Goal: Information Seeking & Learning: Check status

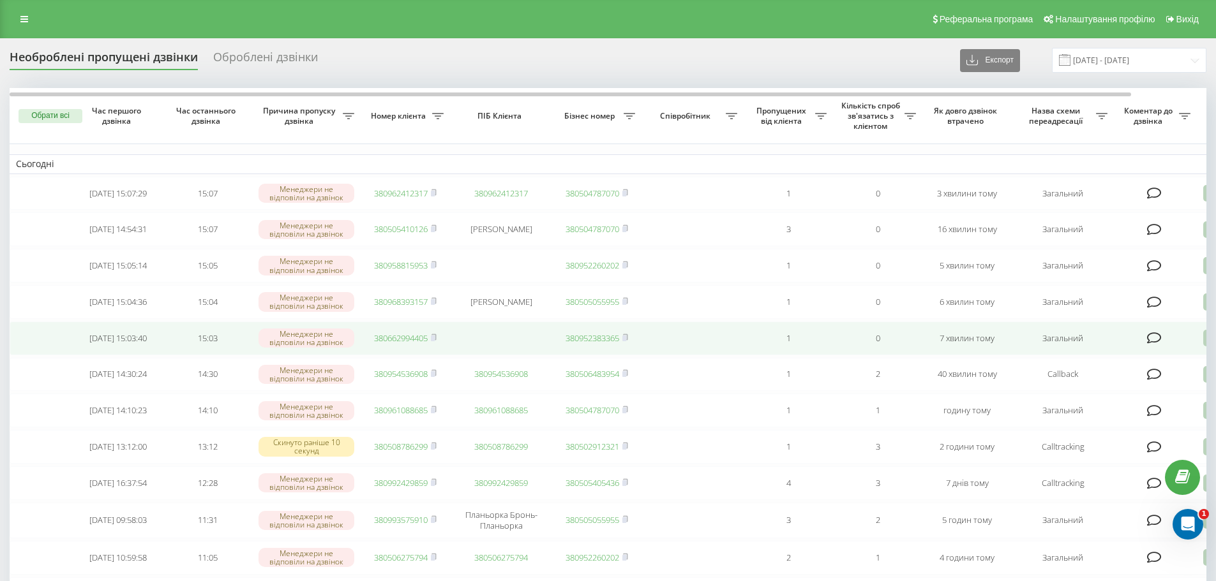
click at [405, 344] on link "380662994405" at bounding box center [401, 337] width 54 height 11
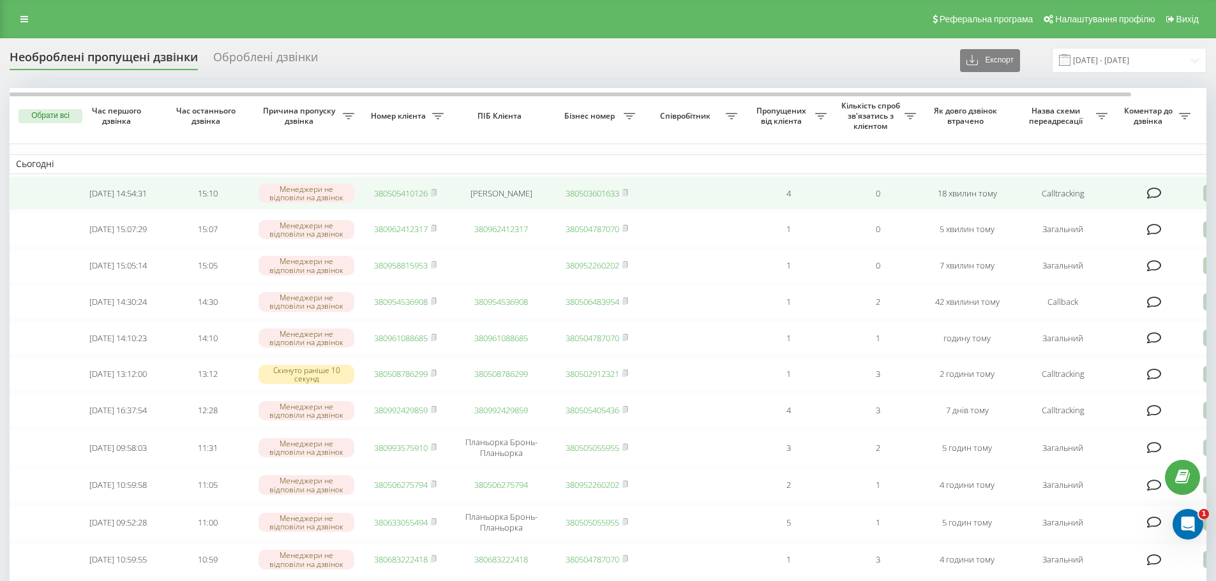
click at [403, 198] on link "380505410126" at bounding box center [401, 193] width 54 height 11
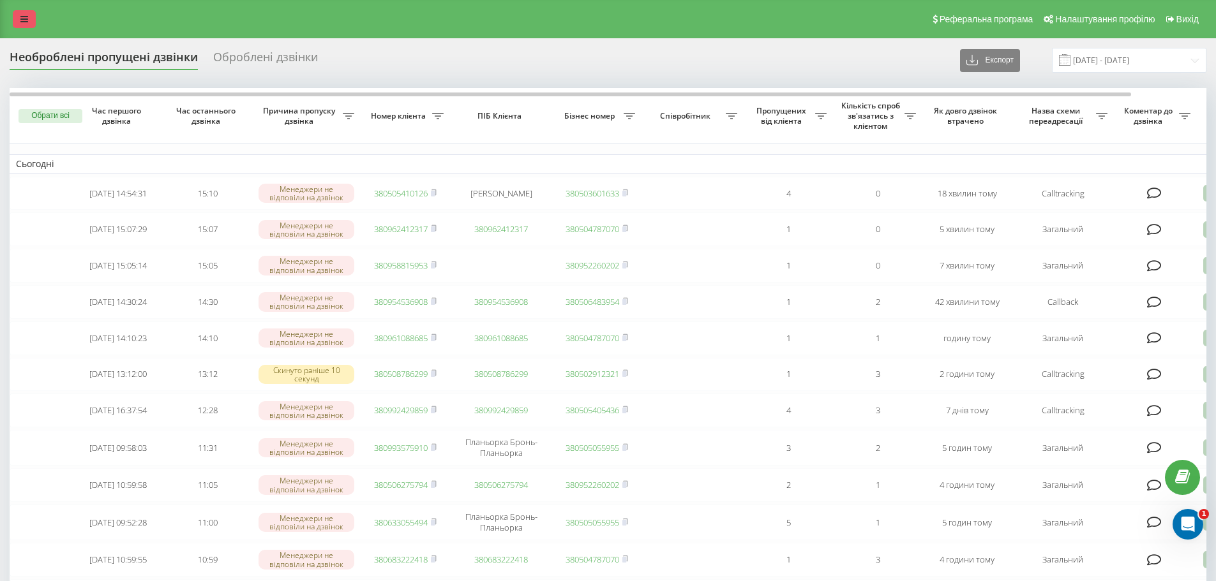
click at [20, 24] on link at bounding box center [24, 19] width 23 height 18
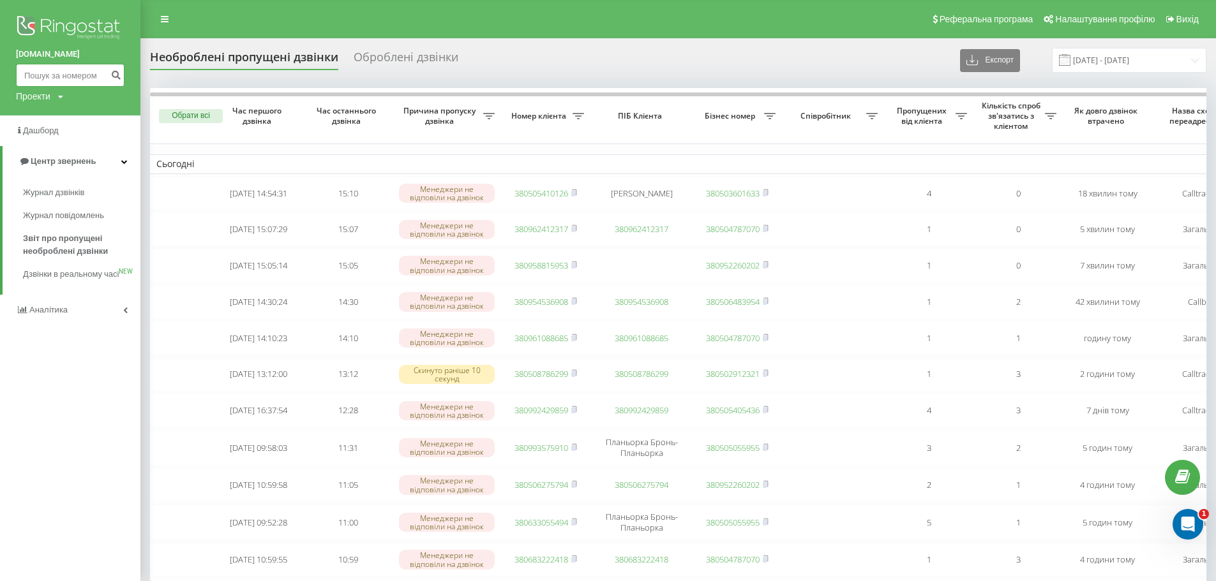
click at [40, 76] on input at bounding box center [70, 75] width 108 height 23
paste input "050)541-01-26"
click at [41, 78] on input "050)541-01-26" at bounding box center [70, 75] width 108 height 23
click at [55, 71] on input "050541-01-26" at bounding box center [70, 75] width 108 height 23
click at [64, 76] on input "05054101-26" at bounding box center [70, 75] width 108 height 23
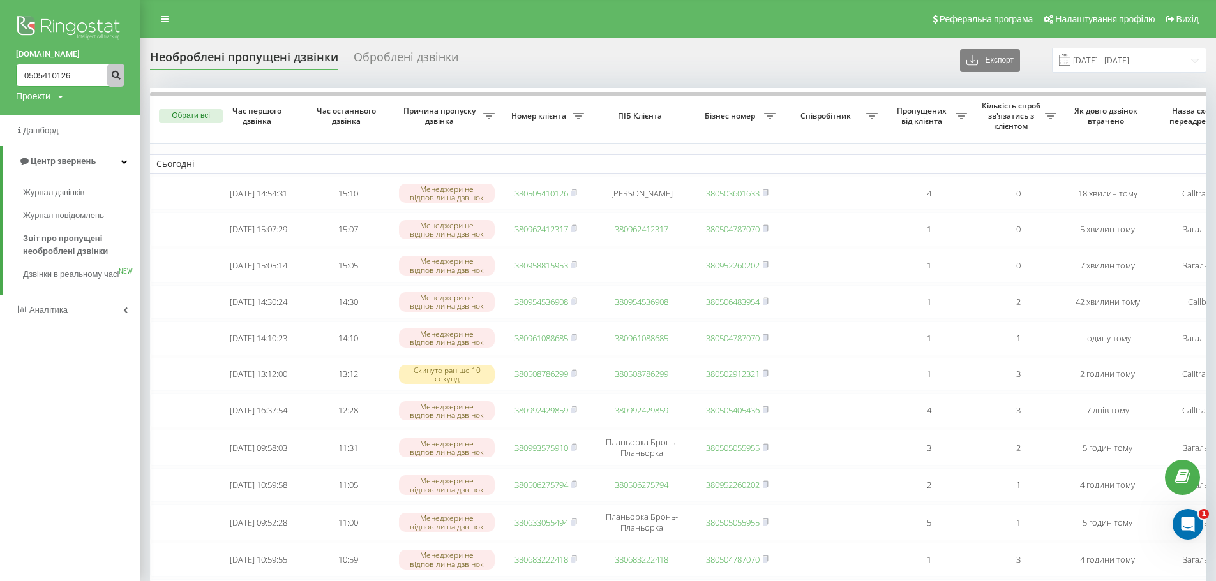
type input "0505410126"
click at [108, 76] on button "submit" at bounding box center [115, 75] width 17 height 23
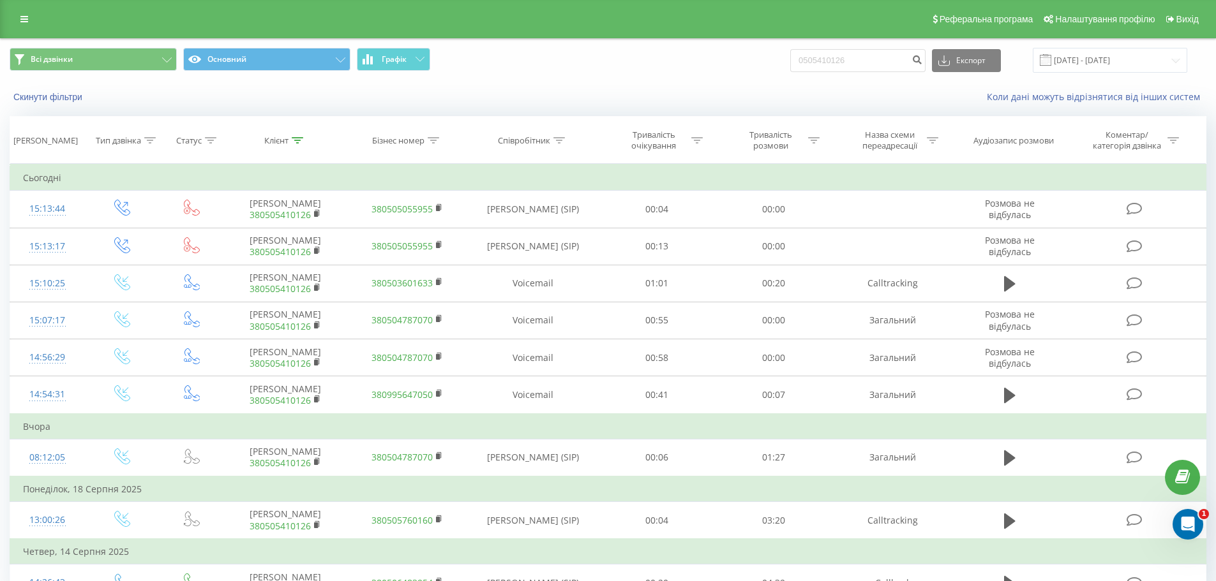
click at [15, 29] on div "Реферальна програма Налаштування профілю Вихід" at bounding box center [608, 19] width 1216 height 38
click at [17, 24] on link at bounding box center [24, 19] width 23 height 18
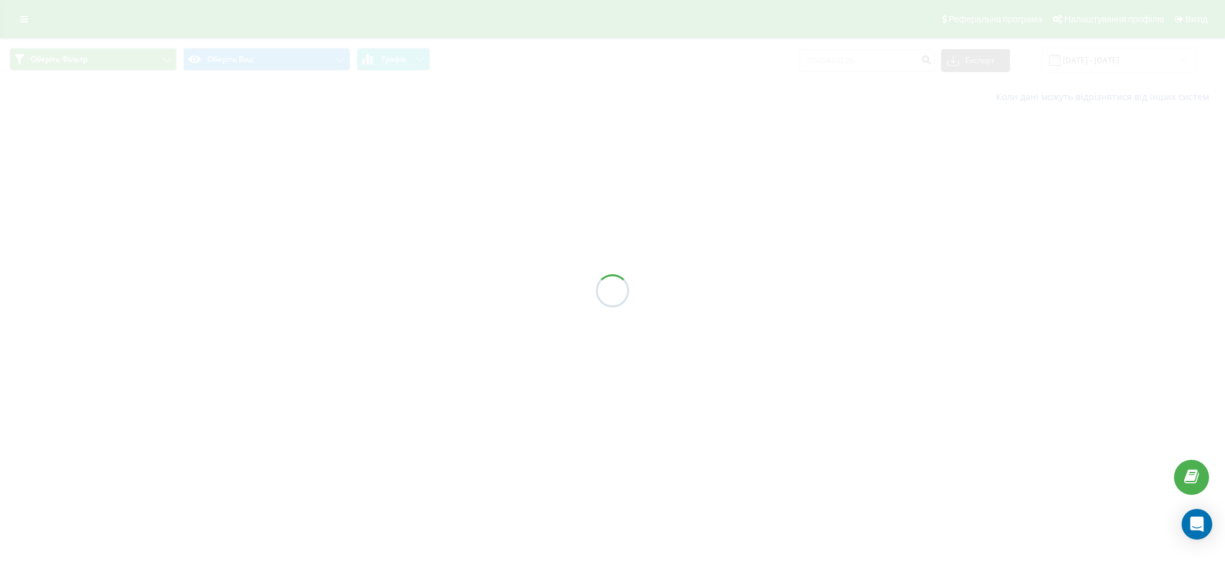
click at [20, 28] on div at bounding box center [612, 290] width 1225 height 581
click at [20, 22] on div at bounding box center [612, 290] width 1225 height 581
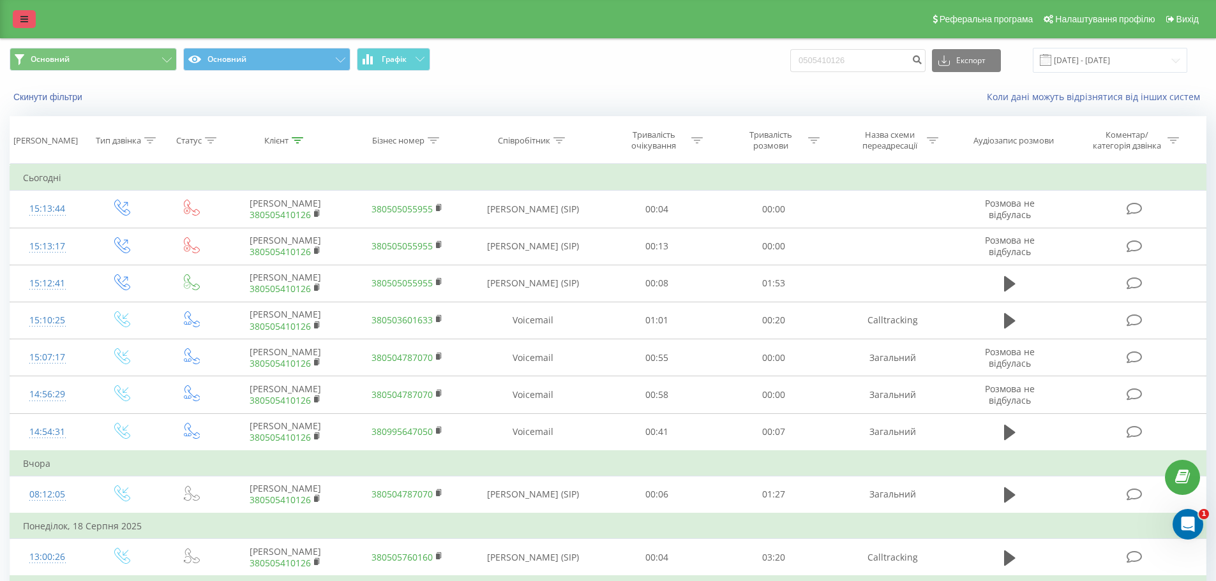
click at [15, 26] on link at bounding box center [24, 19] width 23 height 18
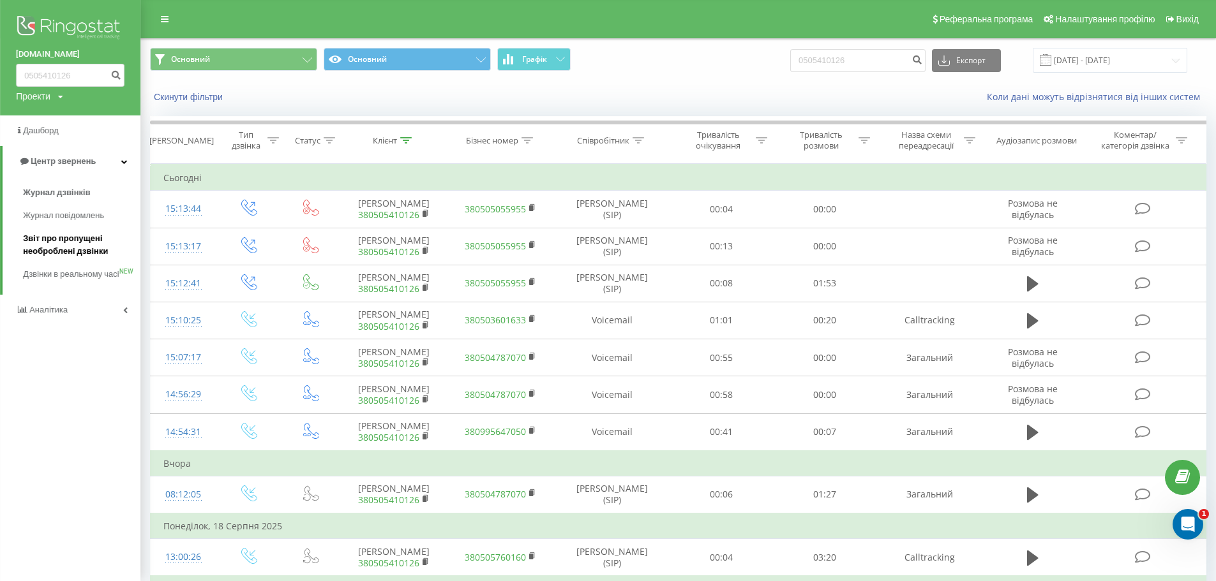
click at [68, 251] on span "Звіт про пропущені необроблені дзвінки" at bounding box center [78, 245] width 111 height 26
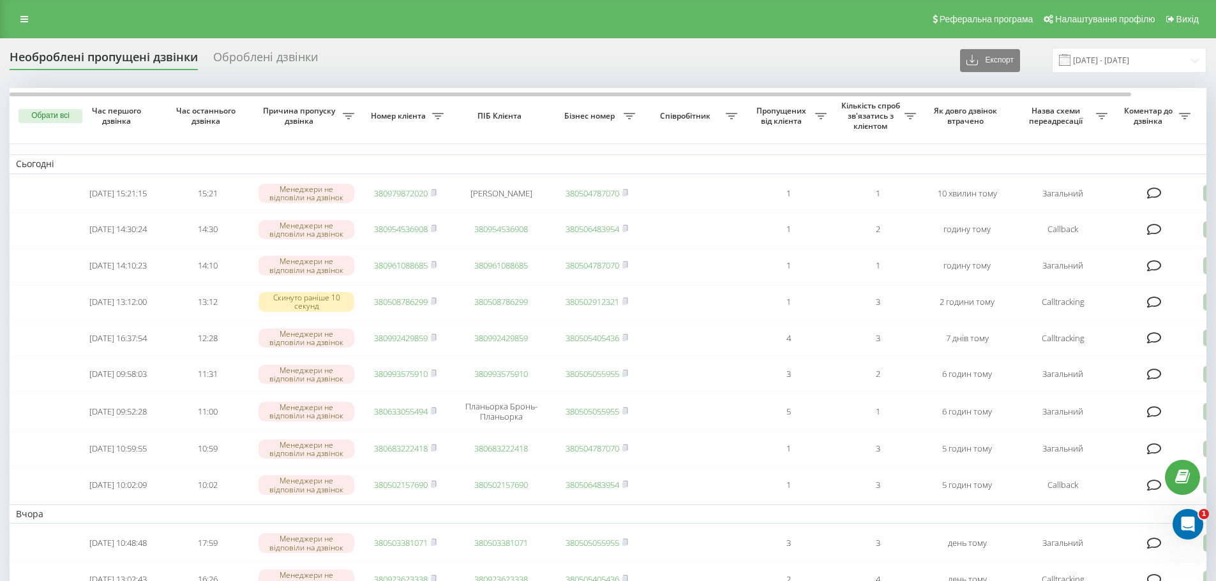
click at [24, 20] on icon at bounding box center [24, 19] width 8 height 9
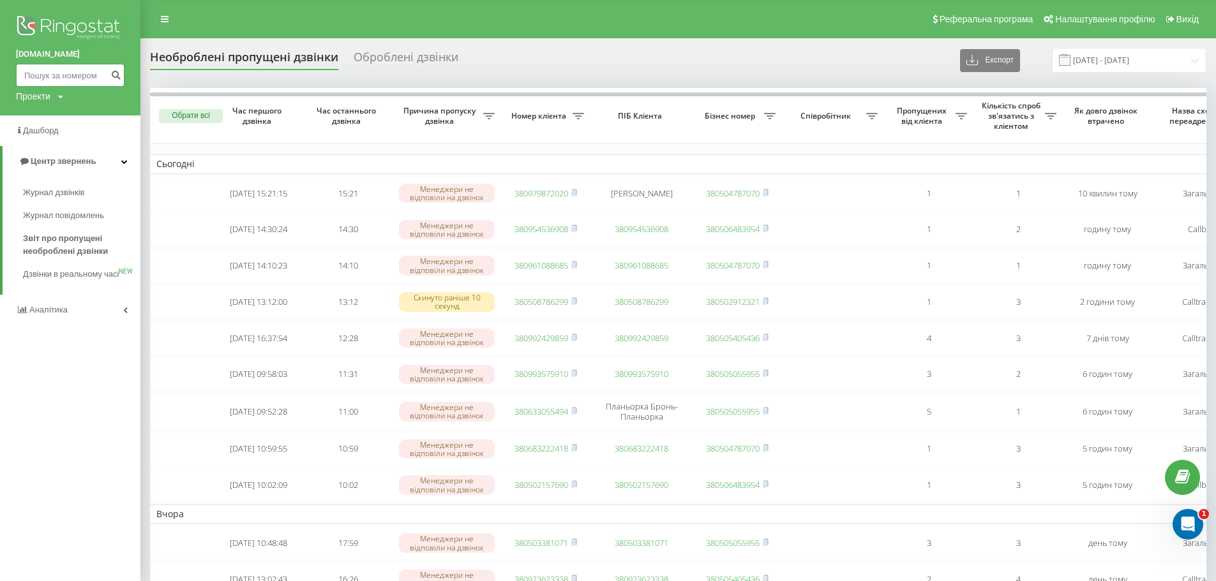
click at [41, 81] on input at bounding box center [70, 75] width 108 height 23
paste input "[PHONE_NUMBER]"
type input "[PHONE_NUMBER]"
click at [112, 77] on icon "submit" at bounding box center [115, 74] width 11 height 8
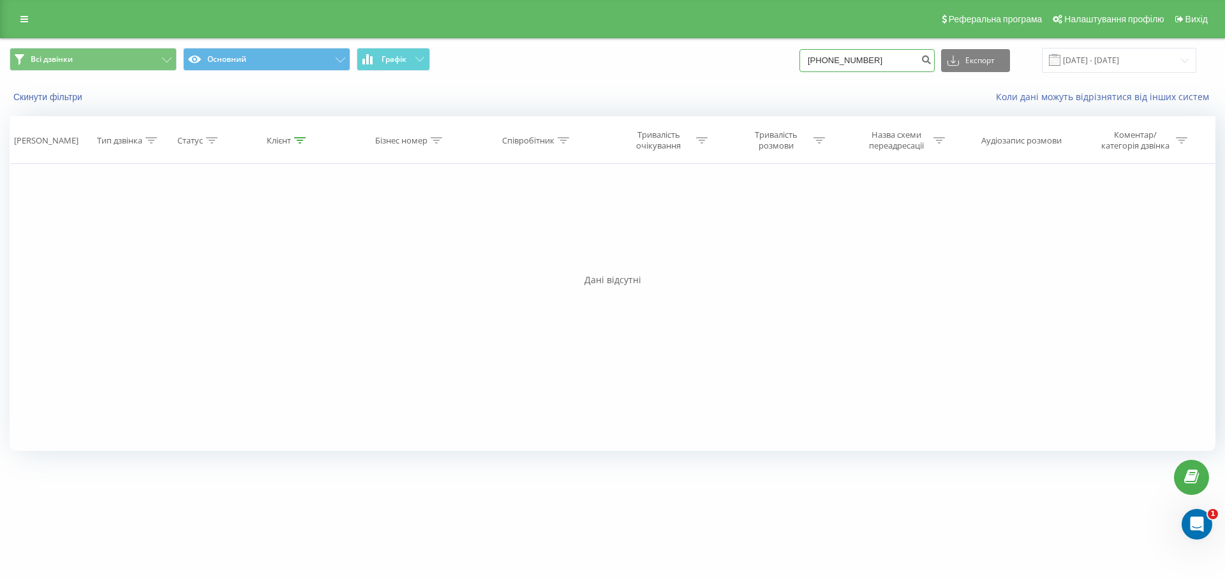
click at [836, 59] on input "[PHONE_NUMBER]" at bounding box center [867, 60] width 135 height 23
type input "0961393182"
click at [935, 65] on button "submit" at bounding box center [926, 60] width 17 height 23
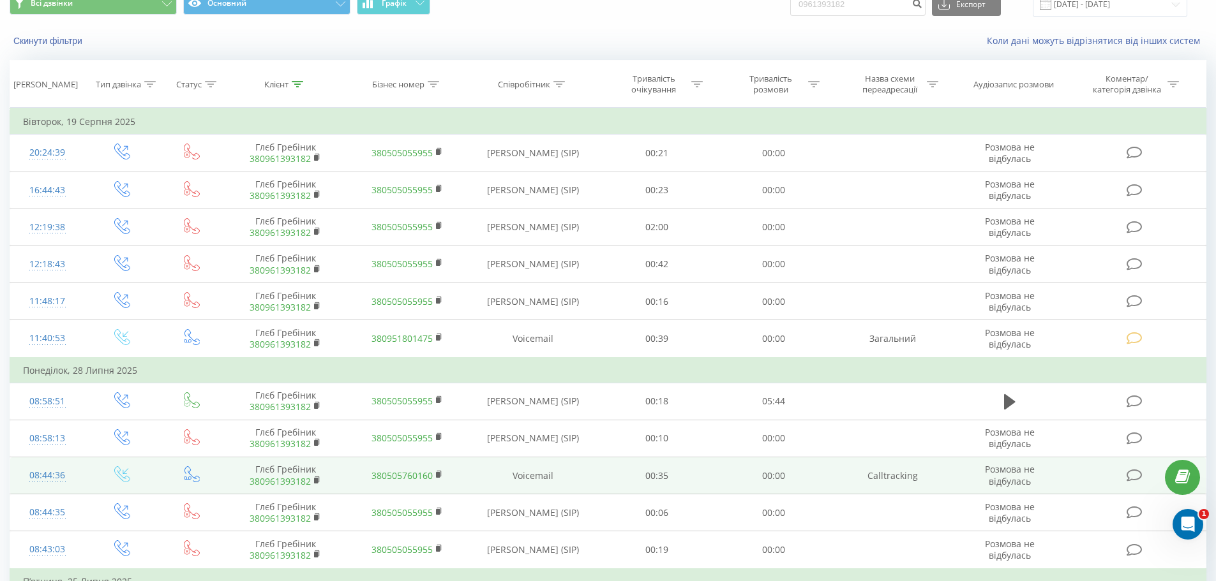
scroll to position [64, 0]
